Goal: Task Accomplishment & Management: Manage account settings

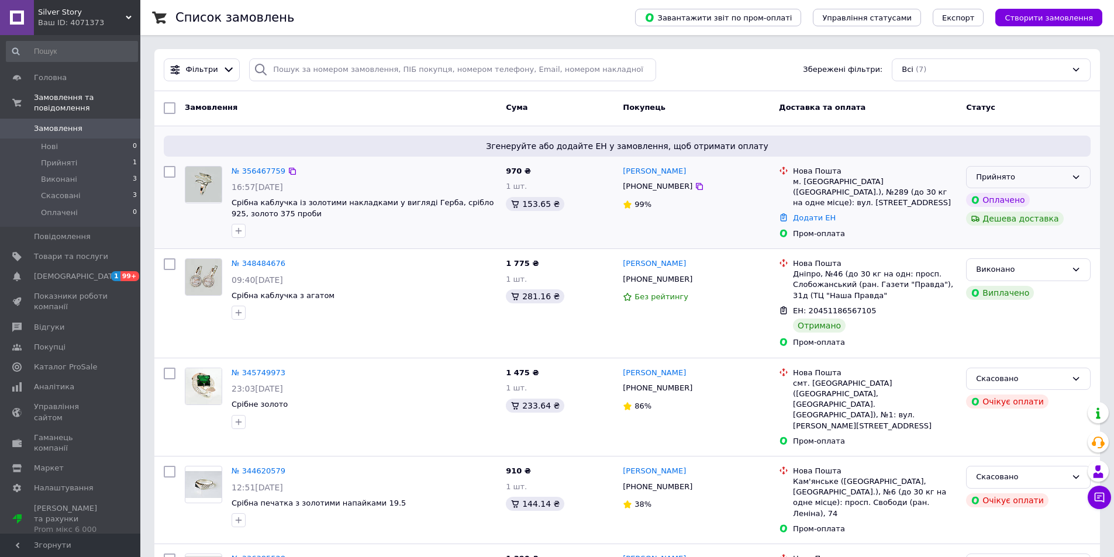
click at [1041, 179] on div "Прийнято" at bounding box center [1021, 177] width 91 height 12
click at [257, 170] on link "№ 356467759" at bounding box center [258, 171] width 54 height 9
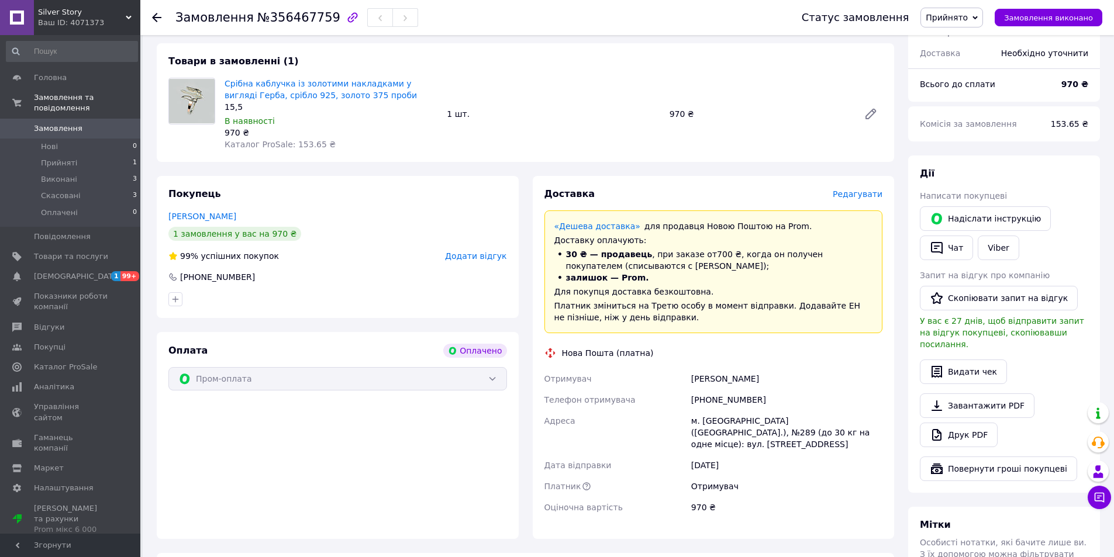
scroll to position [152, 0]
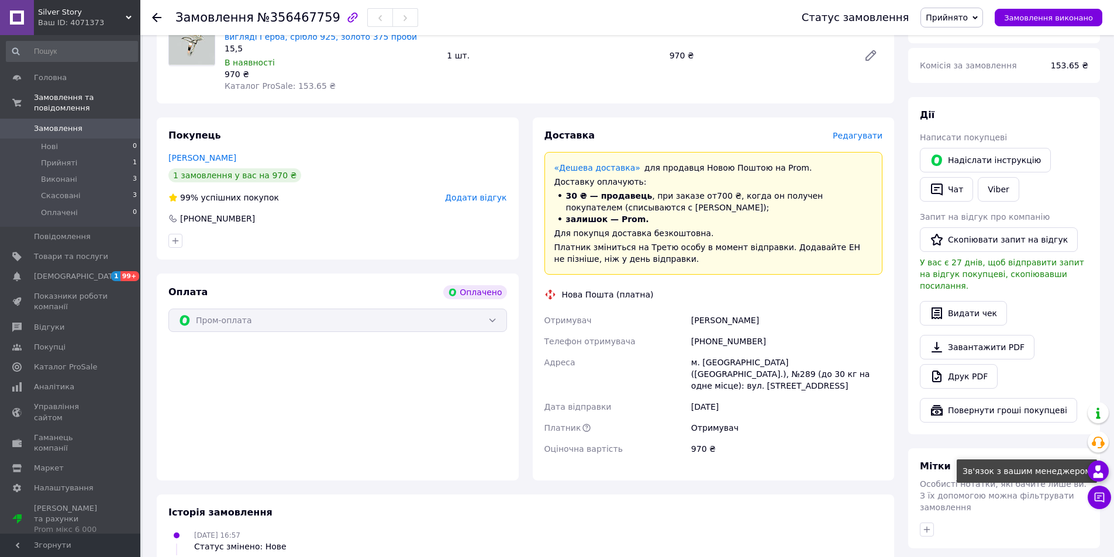
click at [1099, 474] on use at bounding box center [1098, 471] width 10 height 12
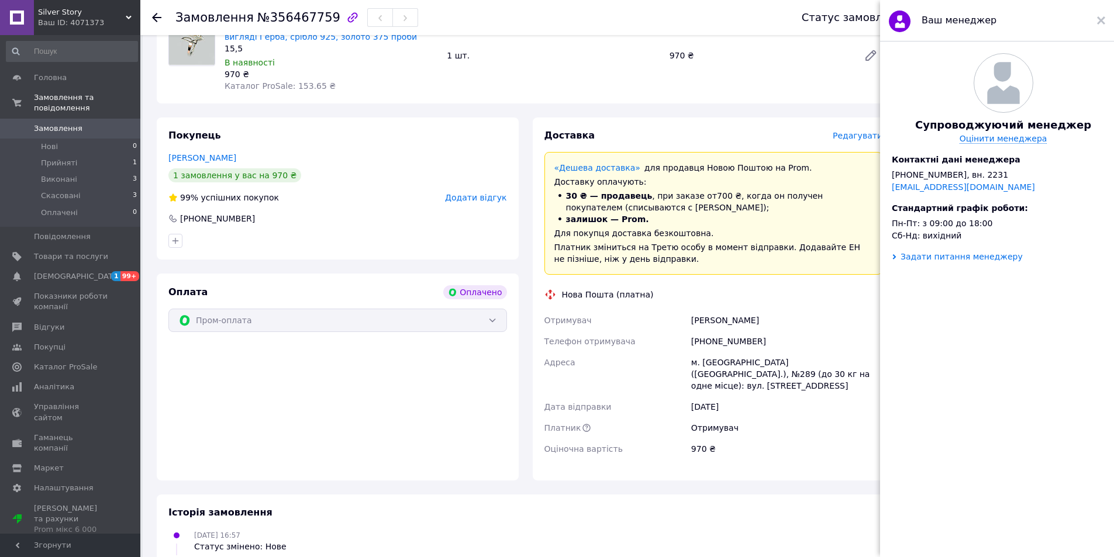
click at [947, 261] on div "Задати питання менеджеру" at bounding box center [961, 256] width 122 height 9
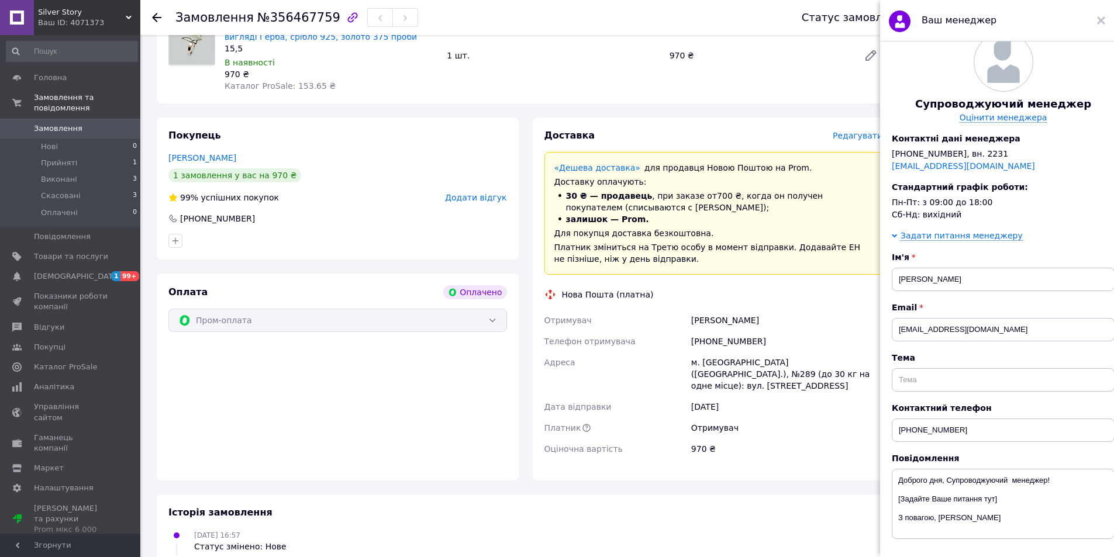
scroll to position [0, 0]
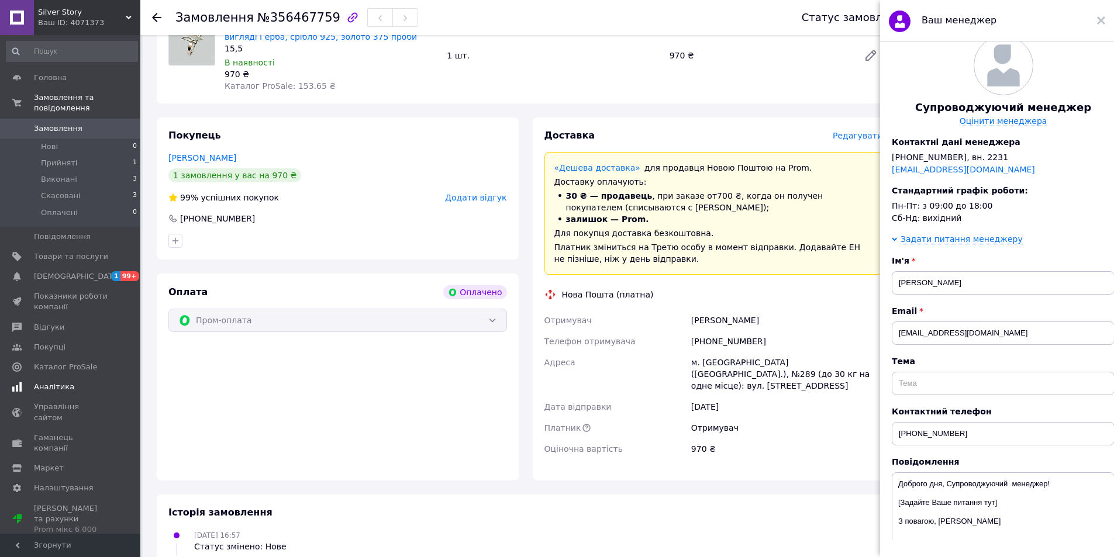
click at [61, 271] on span "[DEMOGRAPHIC_DATA]" at bounding box center [77, 276] width 87 height 11
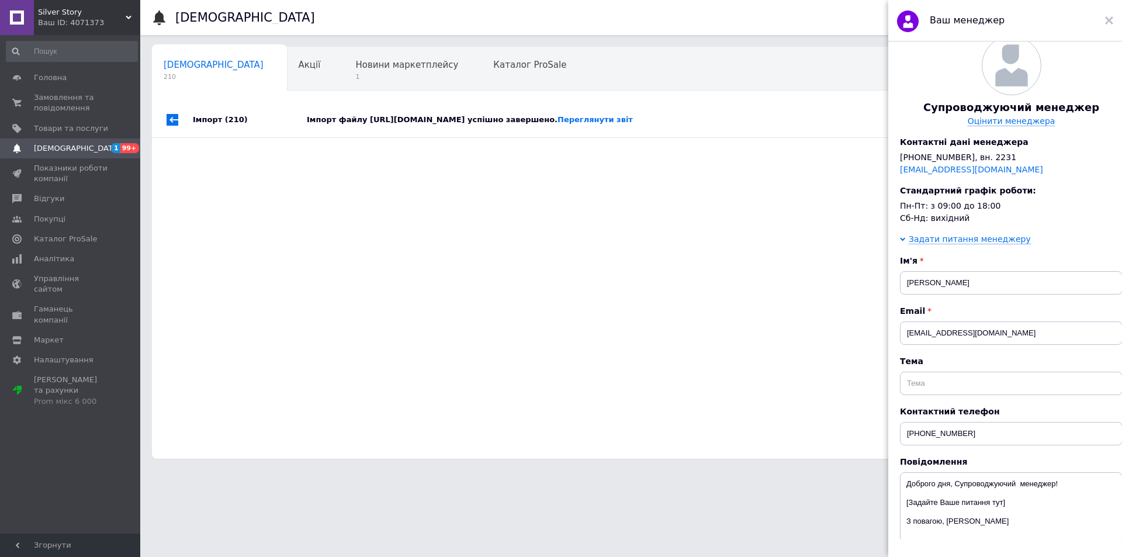
click at [750, 395] on div "Імпорт (210) Імпорт файлу [URL][DOMAIN_NAME] успішно завершено. Переглянути зві…" at bounding box center [631, 280] width 959 height 357
click at [72, 78] on span "Головна" at bounding box center [71, 77] width 74 height 11
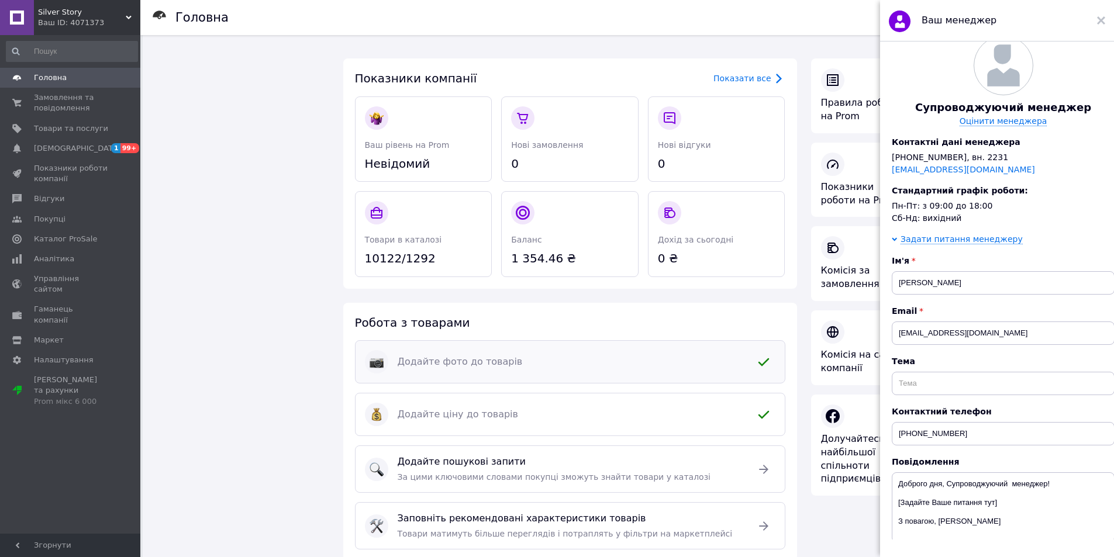
click at [751, 364] on div at bounding box center [763, 361] width 33 height 33
